Goal: Task Accomplishment & Management: Use online tool/utility

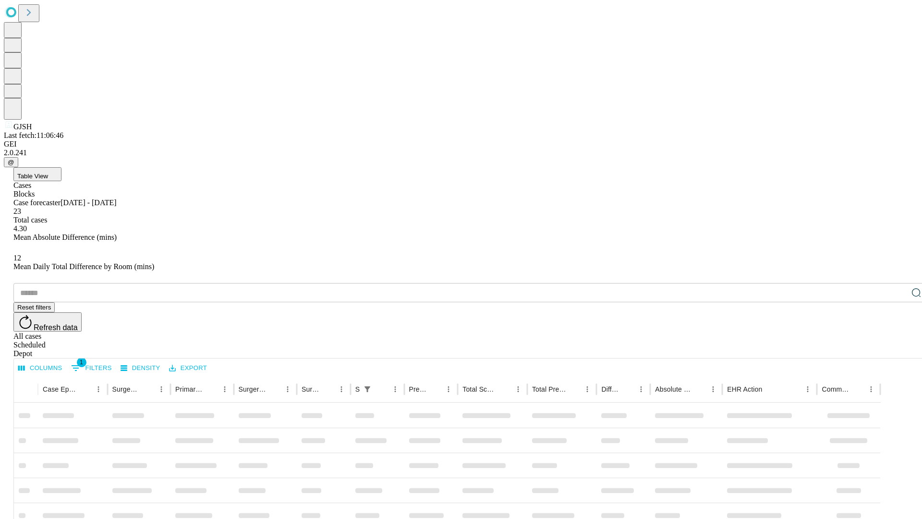
click at [897, 349] on div "Depot" at bounding box center [470, 353] width 914 height 9
